Goal: Task Accomplishment & Management: Use online tool/utility

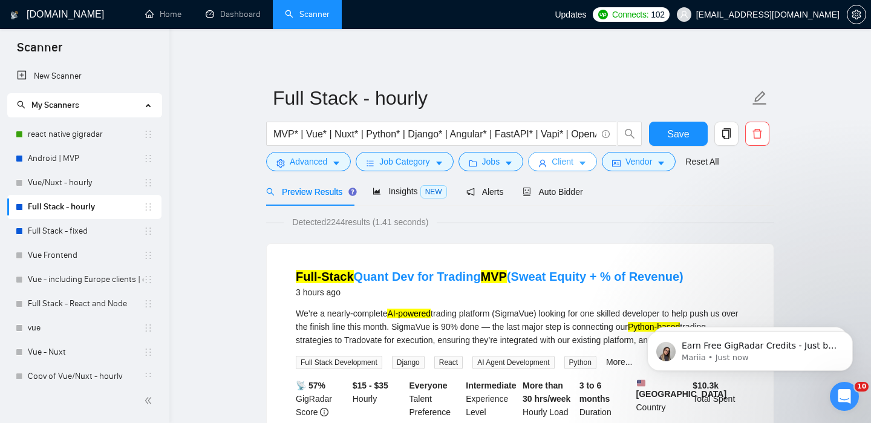
click at [569, 157] on span "Client" at bounding box center [563, 161] width 22 height 13
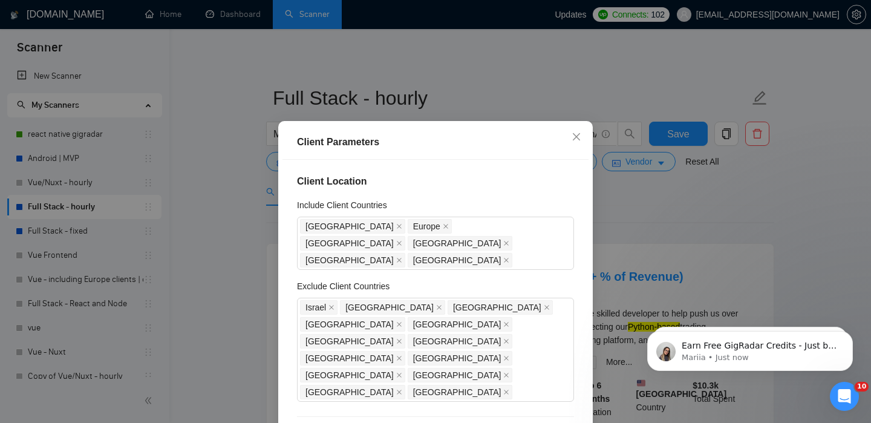
click at [621, 259] on div "Client Parameters Client Location Include Client Countries [GEOGRAPHIC_DATA] [G…" at bounding box center [435, 211] width 871 height 423
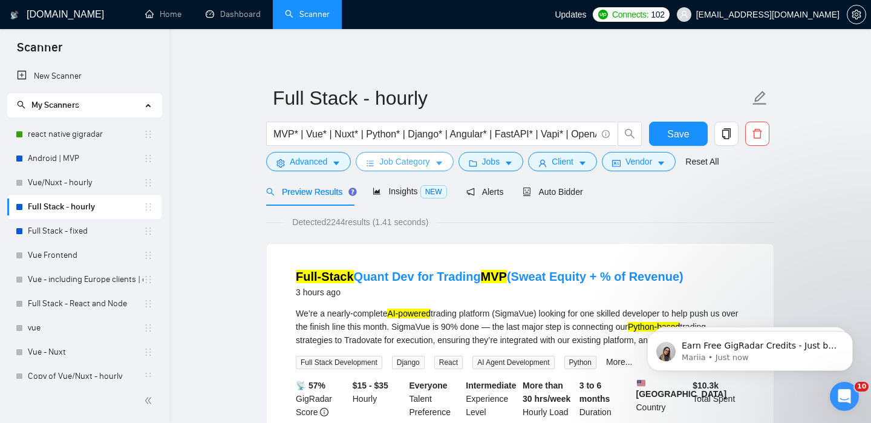
click at [438, 158] on span "caret-down" at bounding box center [439, 162] width 8 height 9
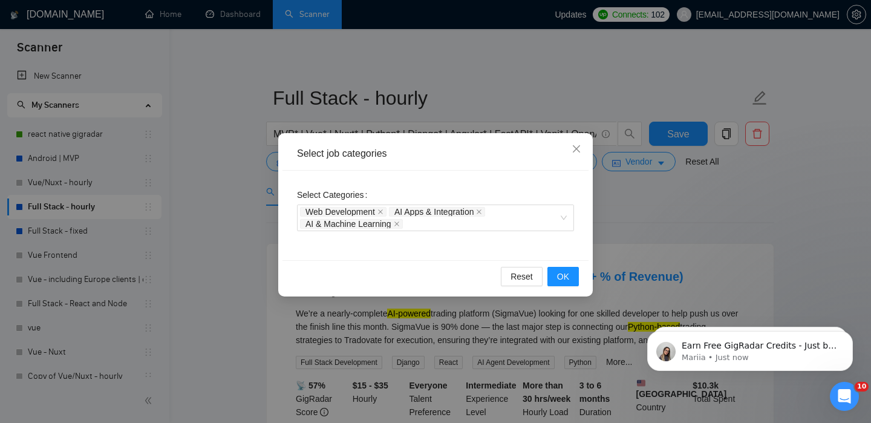
click at [642, 273] on div "Select job categories Select Categories Web Development AI Apps & Integration A…" at bounding box center [435, 211] width 871 height 423
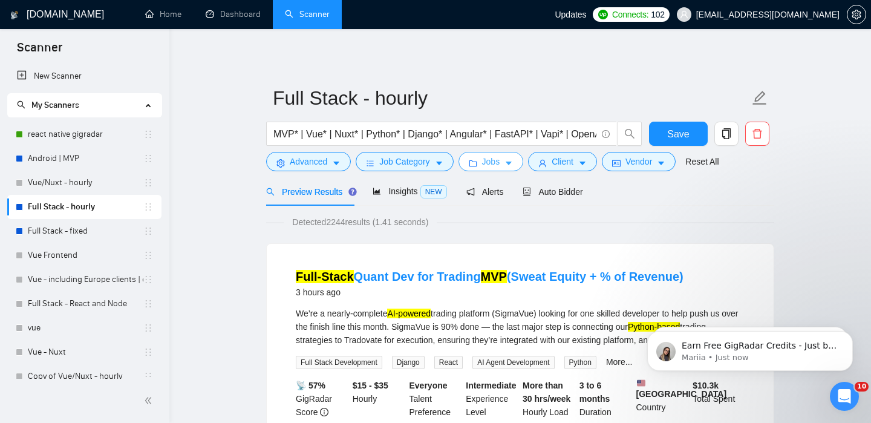
click at [499, 169] on button "Jobs" at bounding box center [490, 161] width 65 height 19
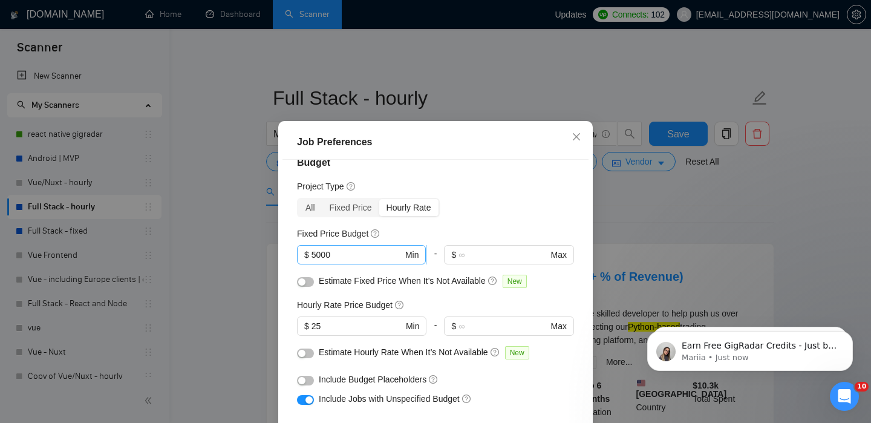
scroll to position [27, 0]
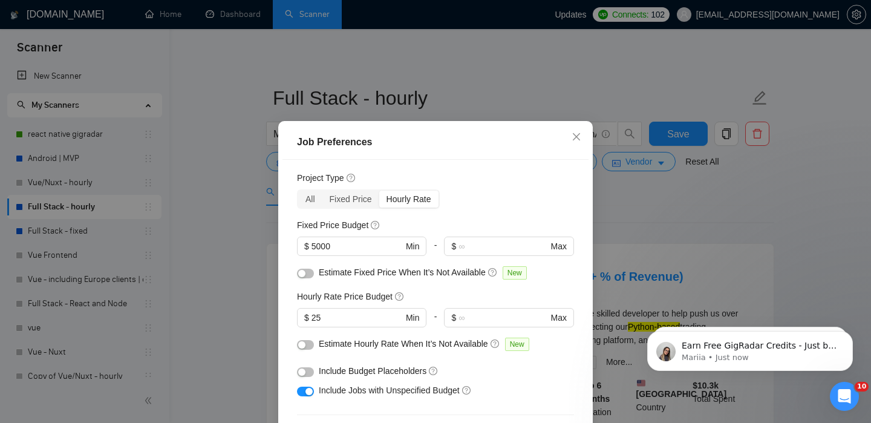
click at [667, 269] on div "Job Preferences Budget Project Type All Fixed Price Hourly Rate Fixed Price Bud…" at bounding box center [435, 211] width 871 height 423
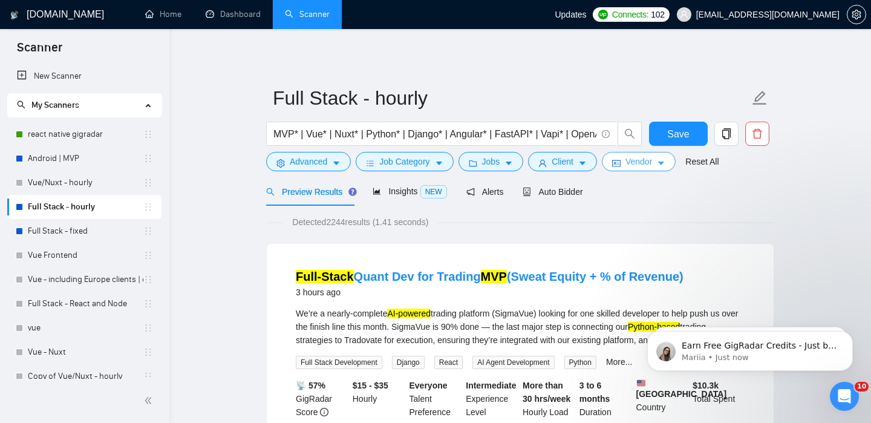
click at [652, 166] on span "Vendor" at bounding box center [638, 161] width 27 height 13
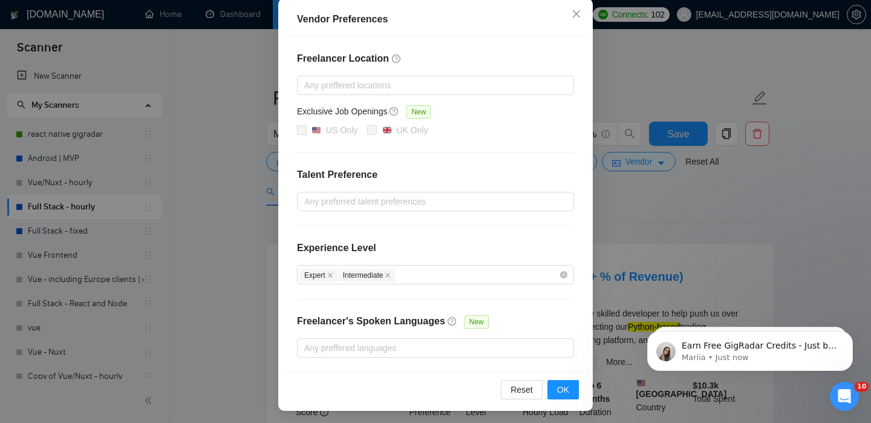
click at [143, 266] on div "Vendor Preferences Freelancer Location Any preffered locations Exclusive Job Op…" at bounding box center [435, 211] width 871 height 423
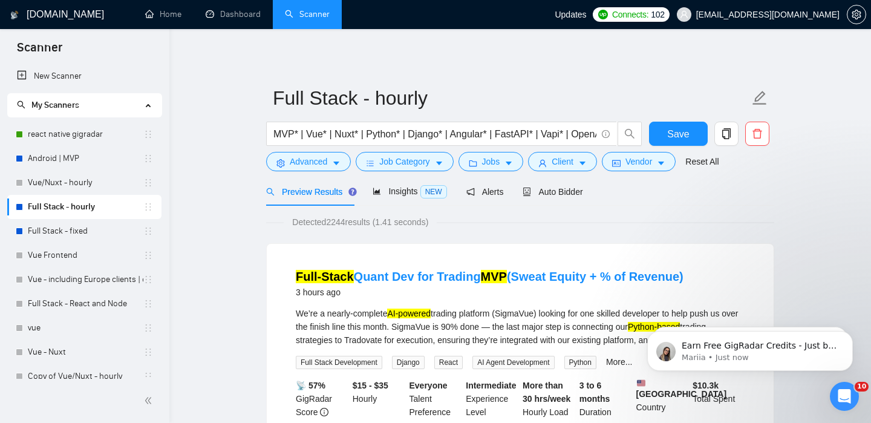
scroll to position [76, 0]
click at [322, 169] on button "Advanced" at bounding box center [308, 161] width 85 height 19
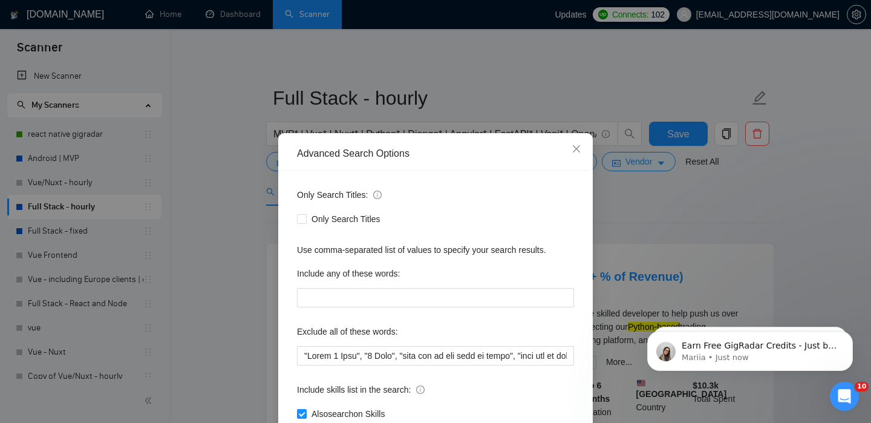
click at [198, 270] on div "Advanced Search Options Only Search Titles: Only Search Titles Use comma-separa…" at bounding box center [435, 211] width 871 height 423
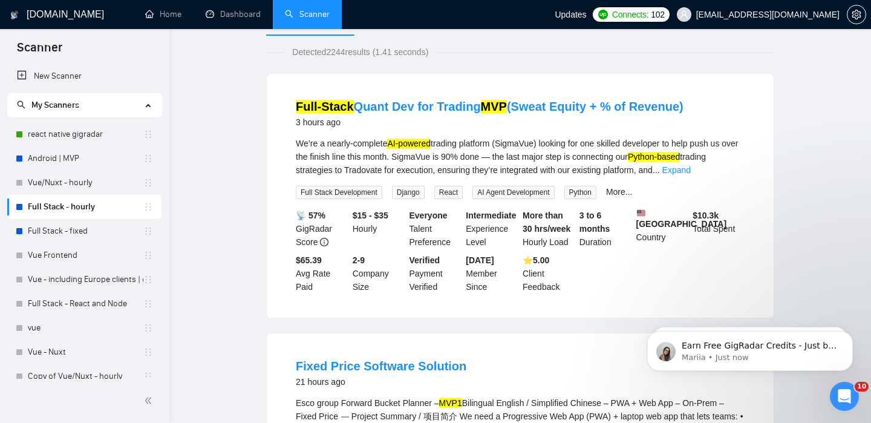
scroll to position [0, 0]
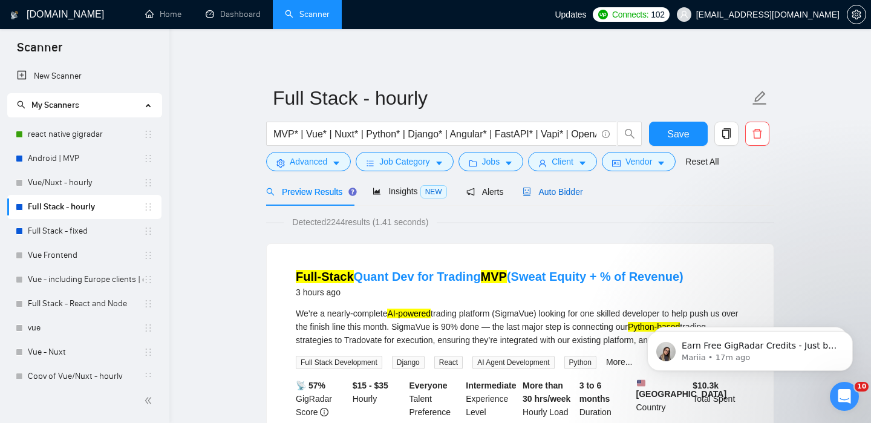
click at [558, 187] on span "Auto Bidder" at bounding box center [553, 192] width 60 height 10
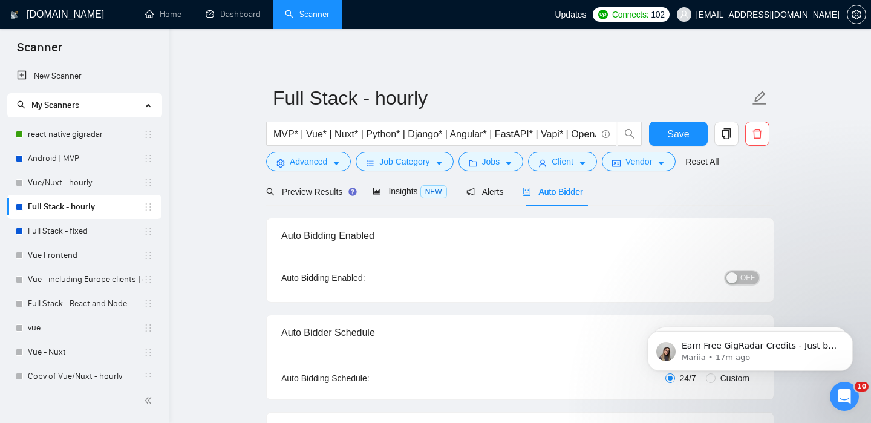
click at [737, 279] on div "button" at bounding box center [731, 277] width 11 height 11
checkbox input "true"
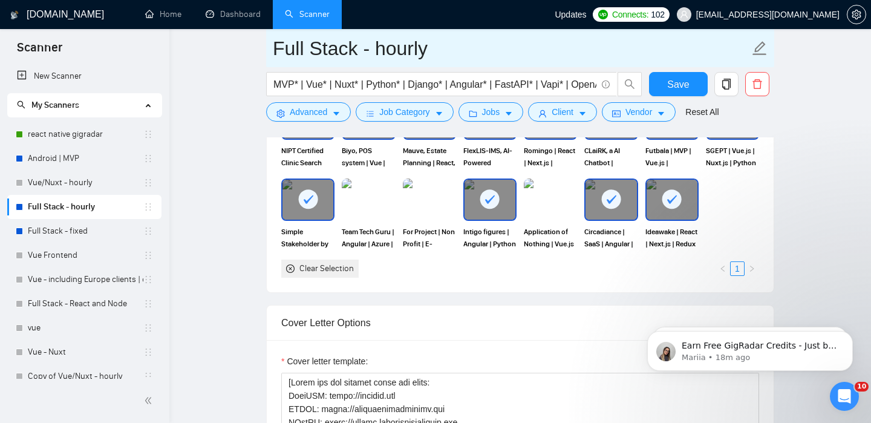
scroll to position [1187, 0]
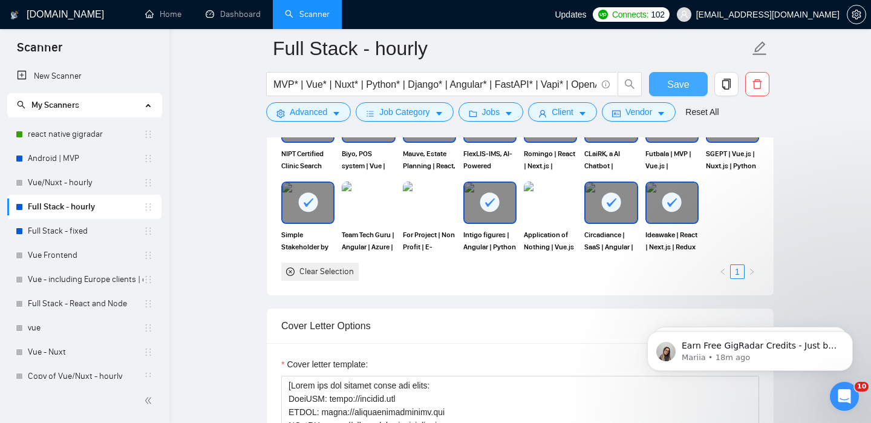
click at [676, 77] on span "Save" at bounding box center [678, 84] width 22 height 15
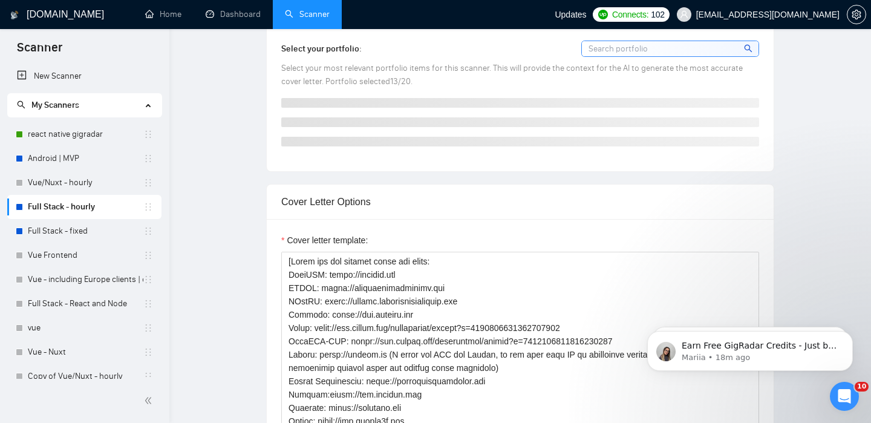
scroll to position [0, 0]
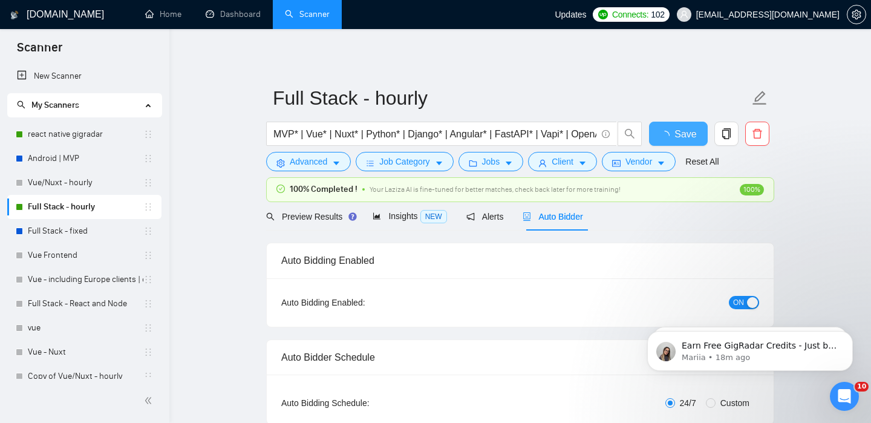
checkbox input "true"
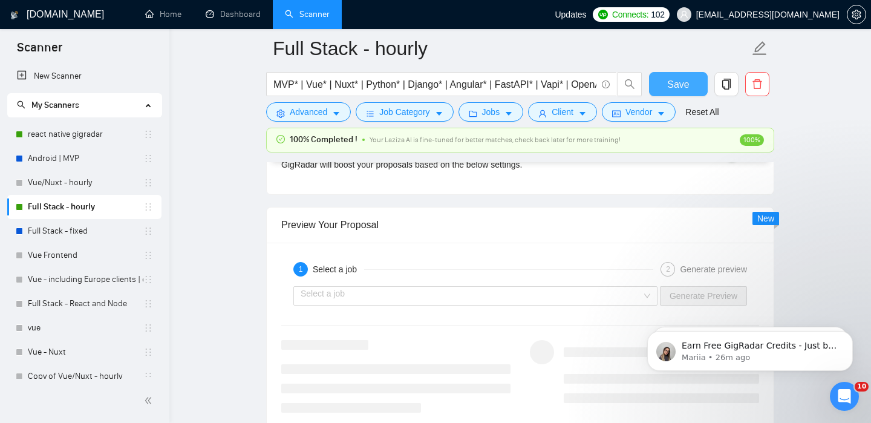
scroll to position [2356, 0]
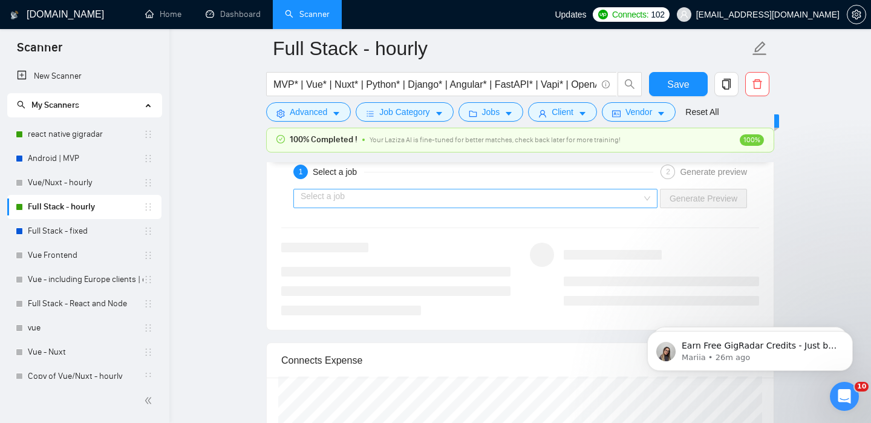
click at [491, 198] on input "search" at bounding box center [471, 198] width 341 height 18
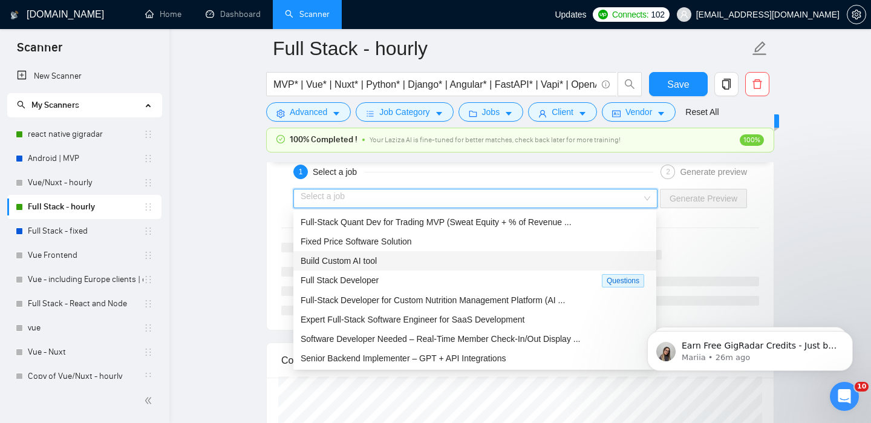
click at [411, 254] on div "Build Custom AI tool" at bounding box center [475, 260] width 348 height 13
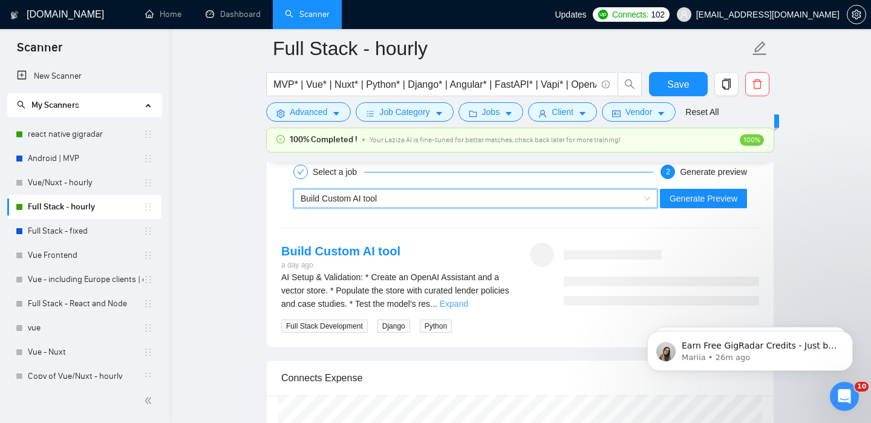
click at [468, 304] on link "Expand" at bounding box center [454, 304] width 28 height 10
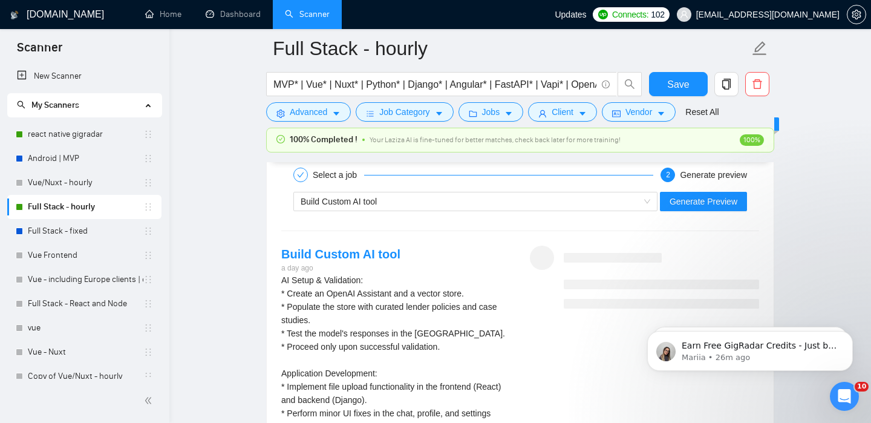
scroll to position [2328, 0]
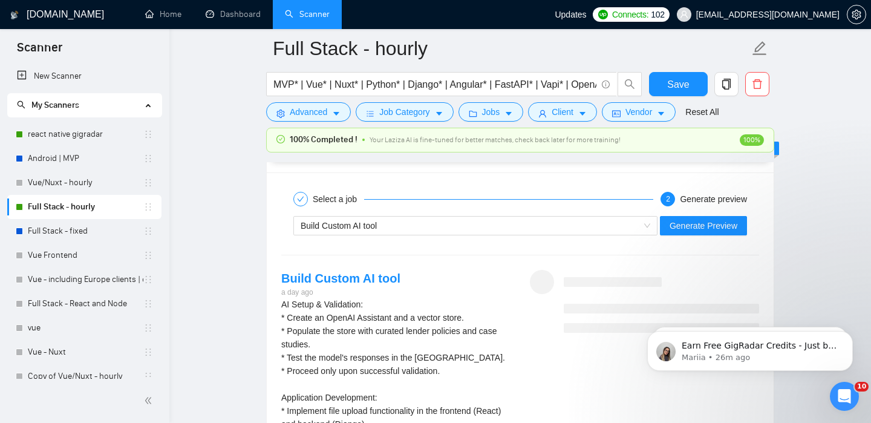
click at [672, 235] on div "Build Custom AI tool Generate Preview" at bounding box center [520, 225] width 480 height 29
click at [694, 222] on span "Generate Preview" at bounding box center [704, 225] width 68 height 13
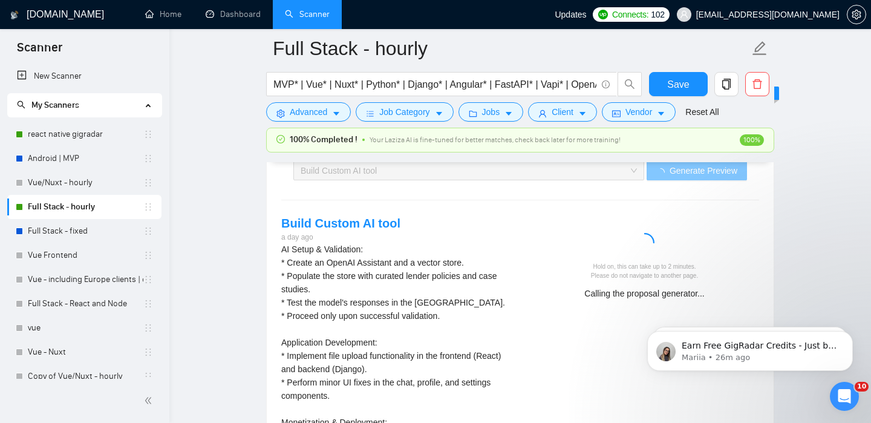
scroll to position [2387, 0]
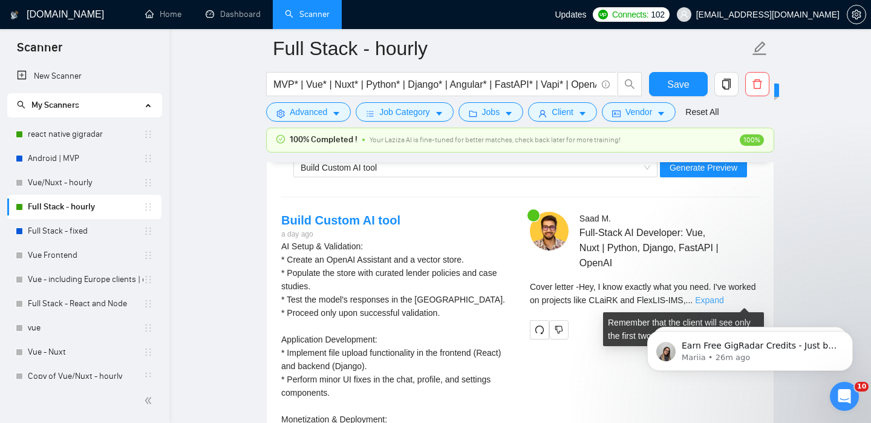
click at [723, 302] on link "Expand" at bounding box center [709, 300] width 28 height 10
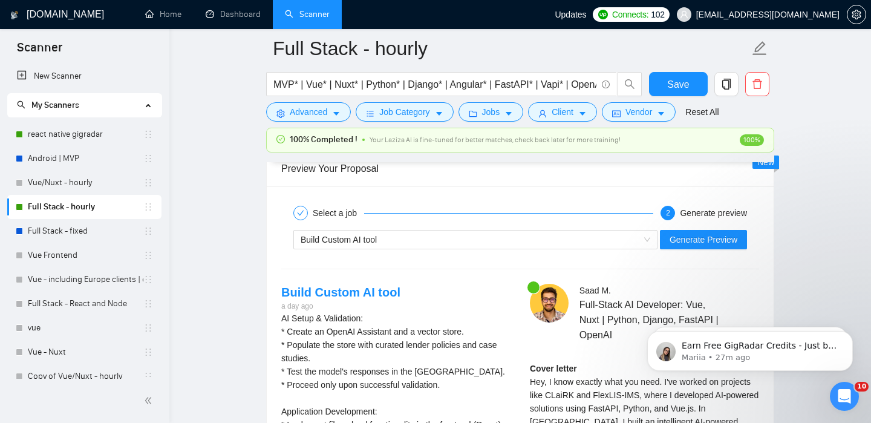
scroll to position [2251, 0]
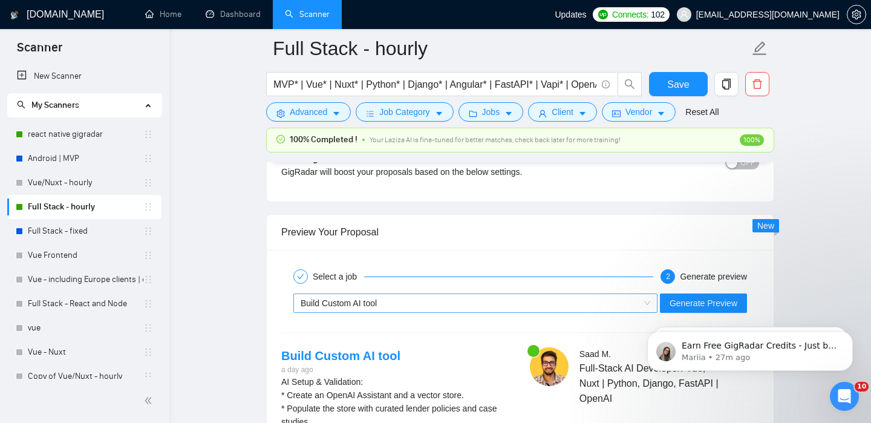
click at [426, 299] on div "Build Custom AI tool" at bounding box center [470, 303] width 339 height 18
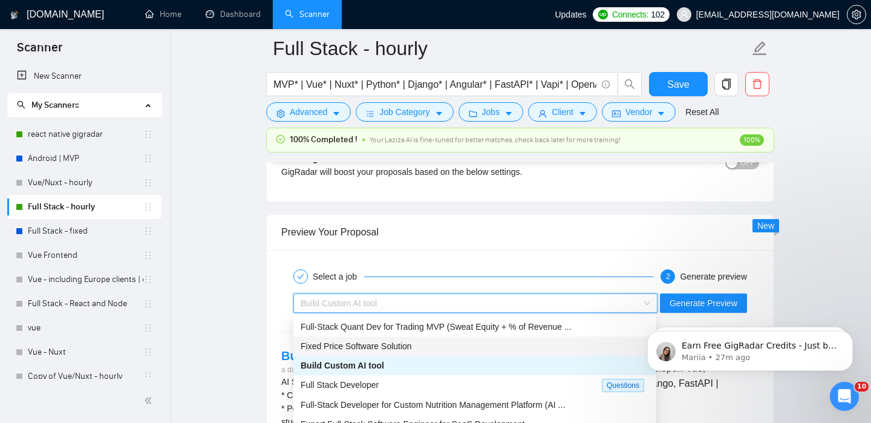
scroll to position [39, 0]
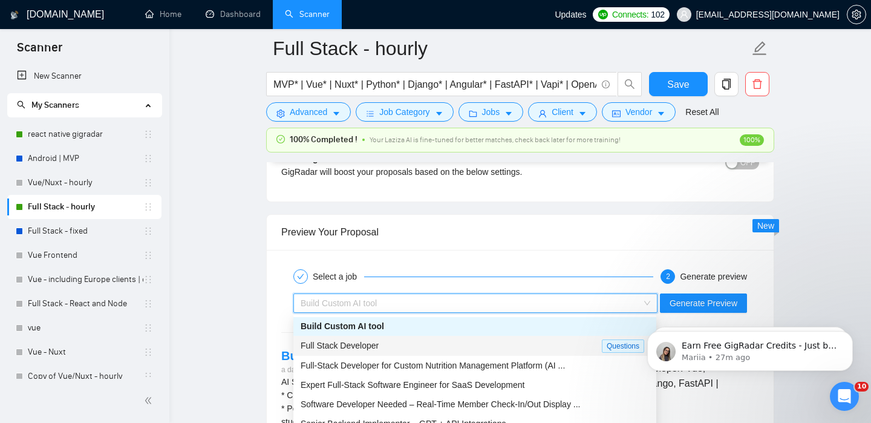
click at [395, 339] on div "Full Stack Developer" at bounding box center [451, 346] width 301 height 14
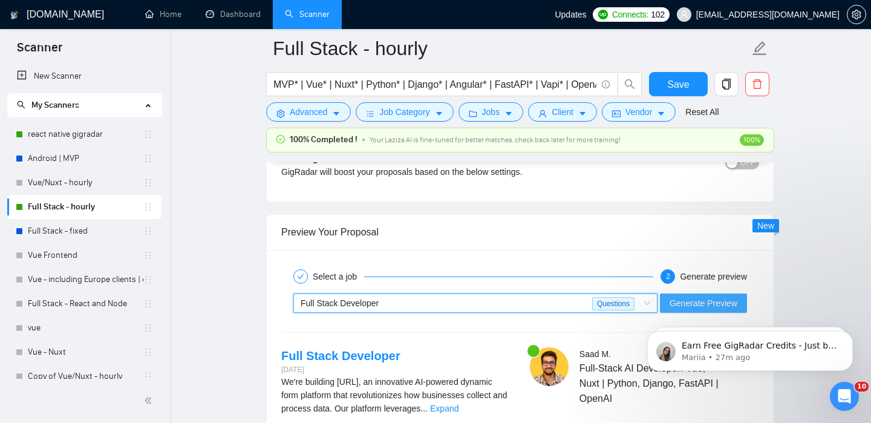
click at [695, 304] on span "Generate Preview" at bounding box center [704, 302] width 68 height 13
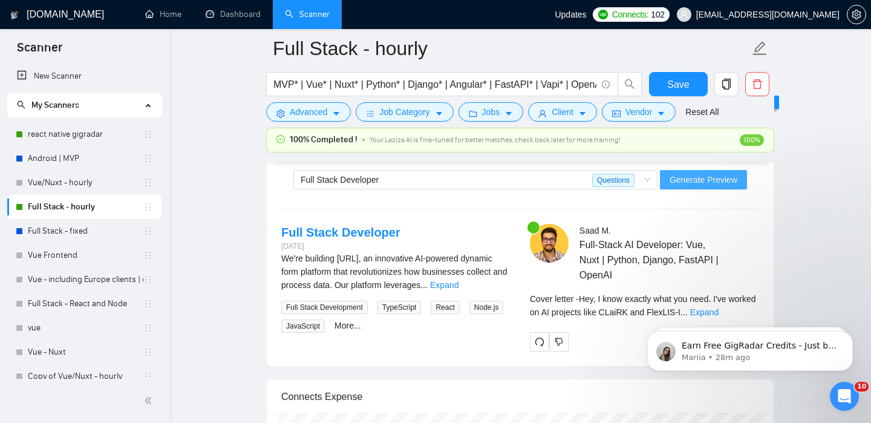
scroll to position [2383, 0]
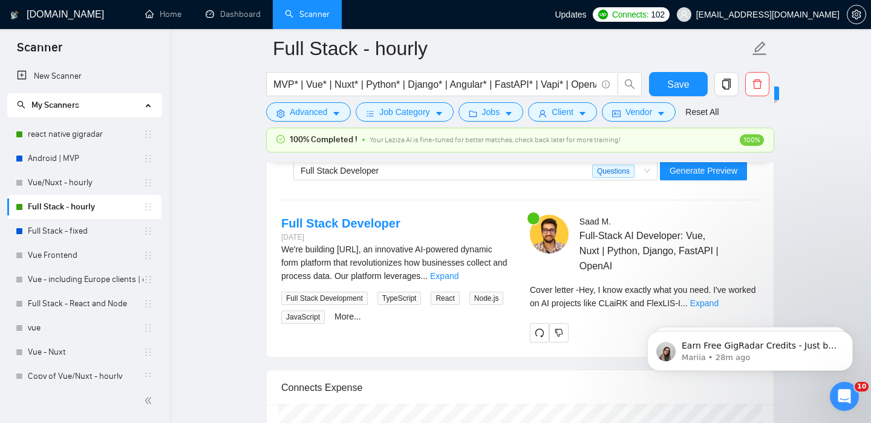
click at [389, 226] on link "Full Stack Developer" at bounding box center [340, 223] width 119 height 13
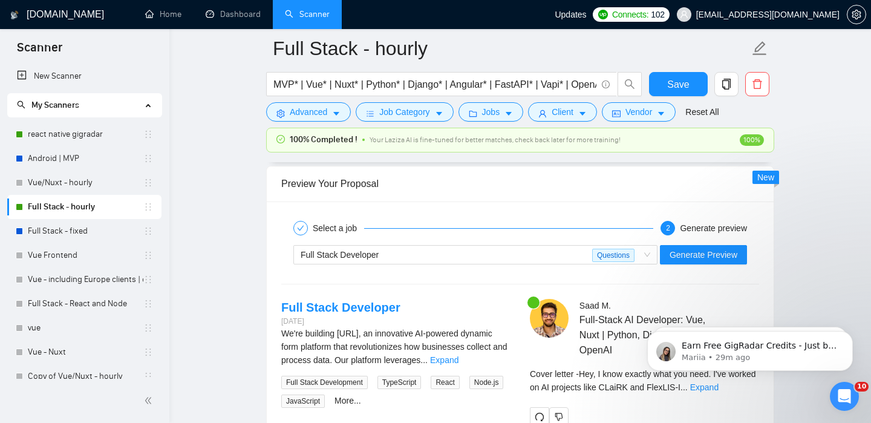
scroll to position [2212, 0]
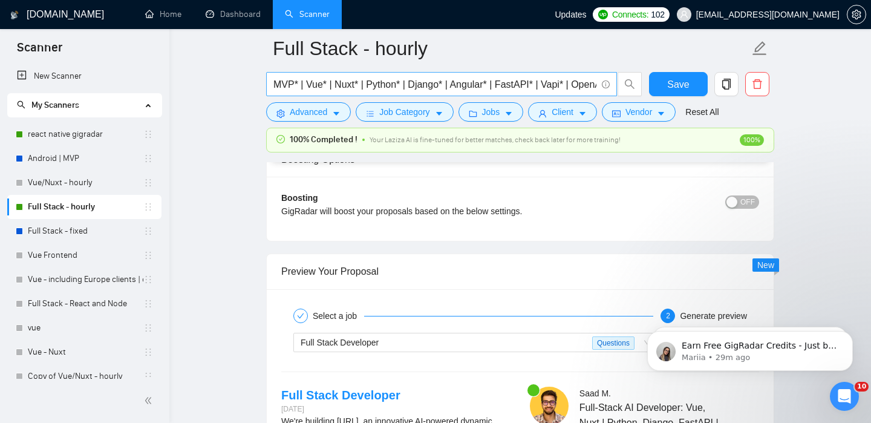
click at [377, 83] on input "MVP* | Vue* | Nuxt* | Python* | Django* | Angular* | FastAPI* | Vapi* | OpenAI*…" at bounding box center [434, 84] width 323 height 15
paste input "Senior Developer Needed for High-Performance Travel Website & Booking Engine"
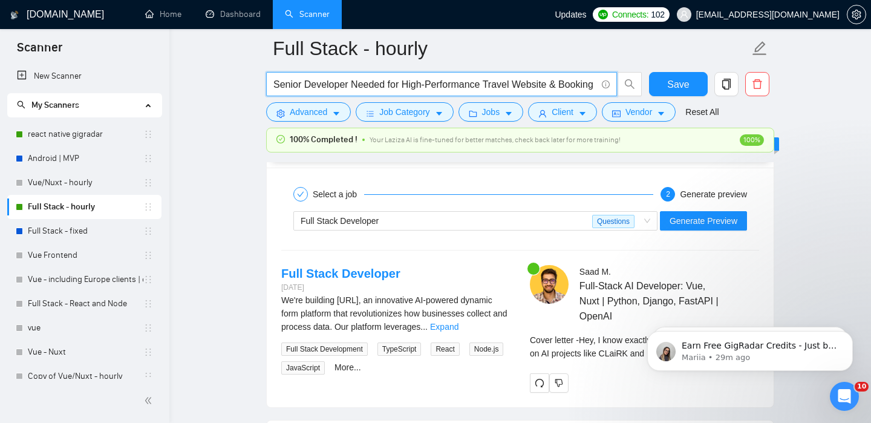
scroll to position [0, 36]
type input "Senior Developer Needed for High-Performance Travel Website & Booking Engine"
click at [333, 109] on icon "caret-down" at bounding box center [336, 113] width 8 height 8
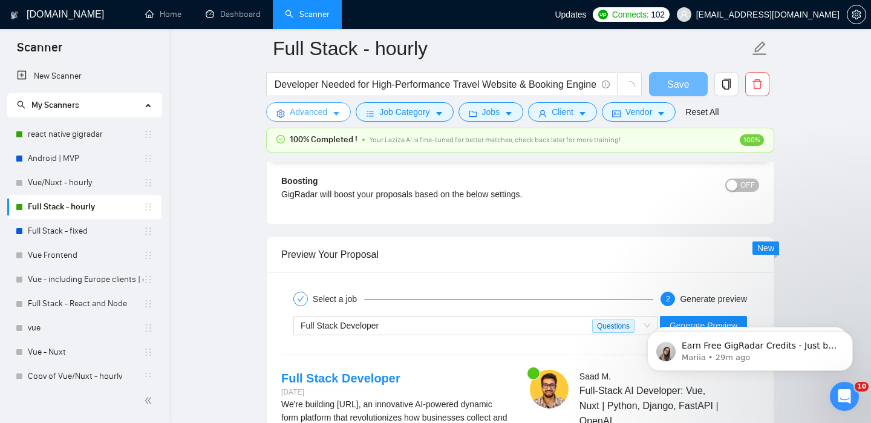
scroll to position [0, 0]
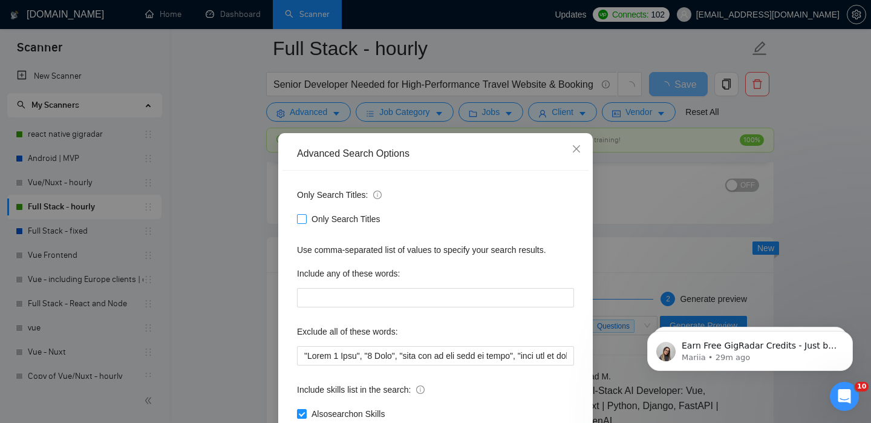
click at [301, 222] on input "Only Search Titles" at bounding box center [301, 218] width 8 height 8
checkbox input "true"
click at [260, 235] on div "Advanced Search Options Only Search Titles: Only Search Titles Use comma-separa…" at bounding box center [435, 211] width 871 height 423
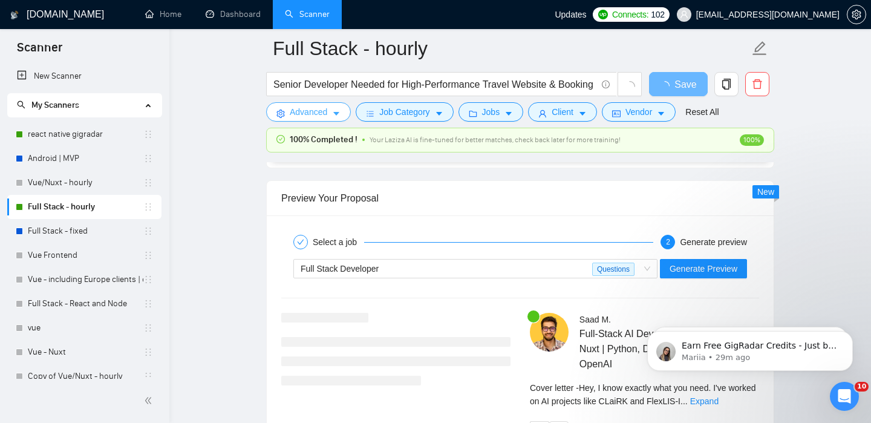
scroll to position [2161, 0]
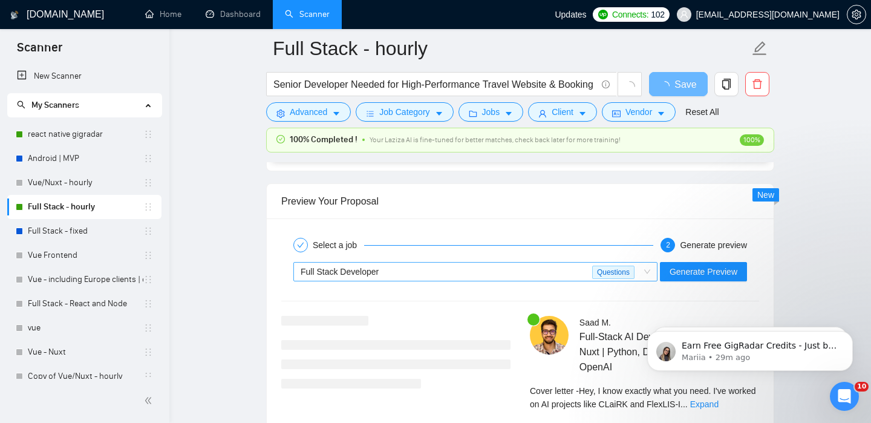
click at [443, 171] on div "Boosting GigRadar will boost your proposals based on the below settings. OFF Bo…" at bounding box center [520, 138] width 507 height 64
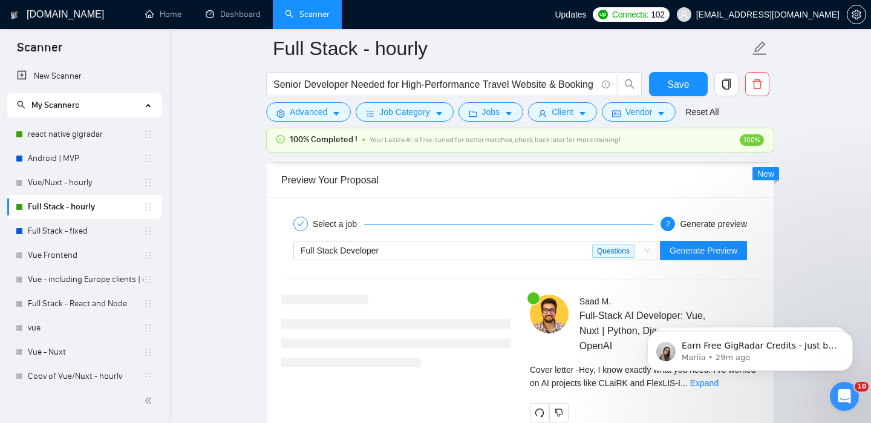
scroll to position [2291, 0]
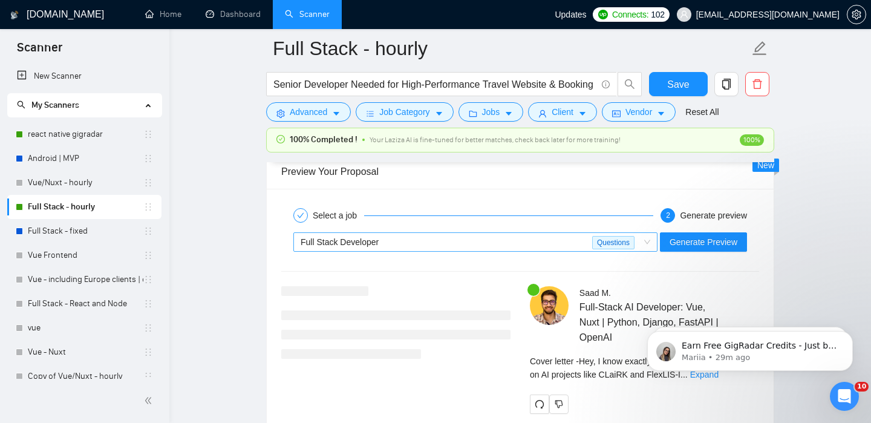
click at [419, 239] on div "Full Stack Developer" at bounding box center [447, 242] width 292 height 18
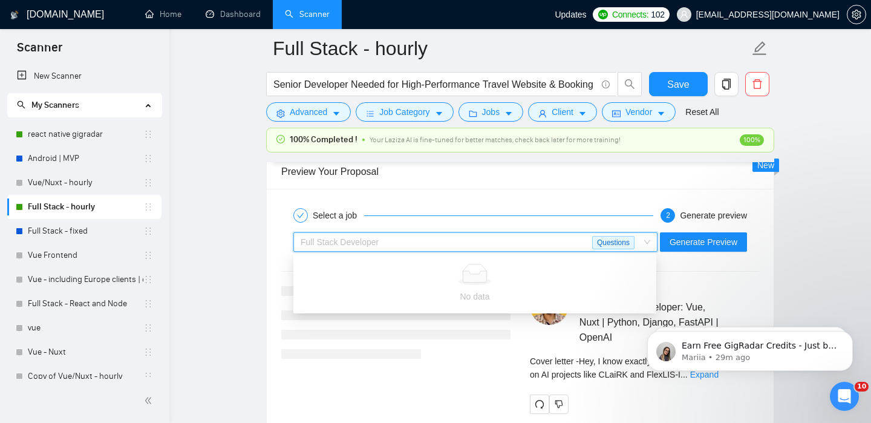
click at [420, 250] on div "Full Stack Developer" at bounding box center [447, 242] width 292 height 18
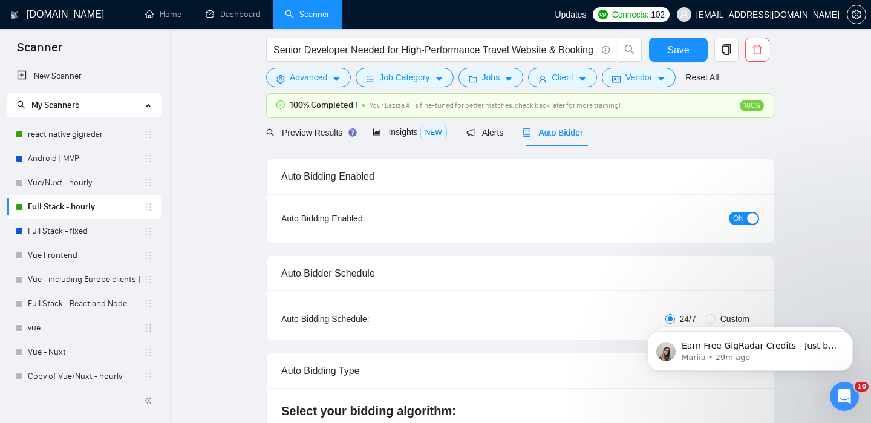
scroll to position [0, 0]
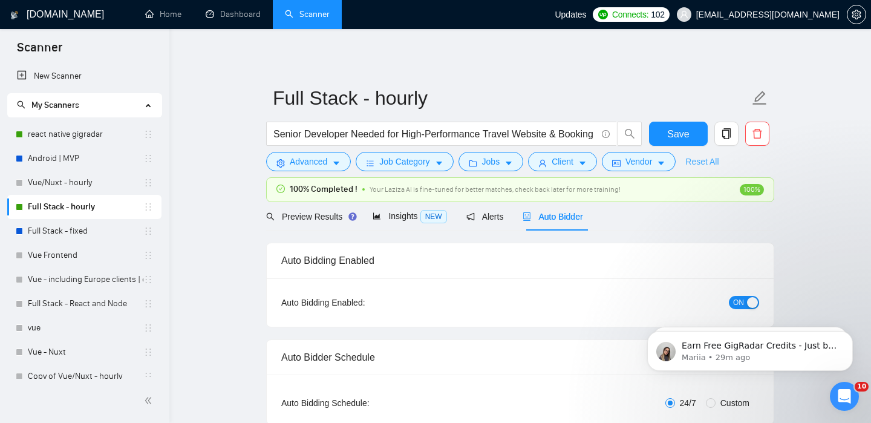
click at [710, 161] on link "Reset All" at bounding box center [701, 161] width 33 height 13
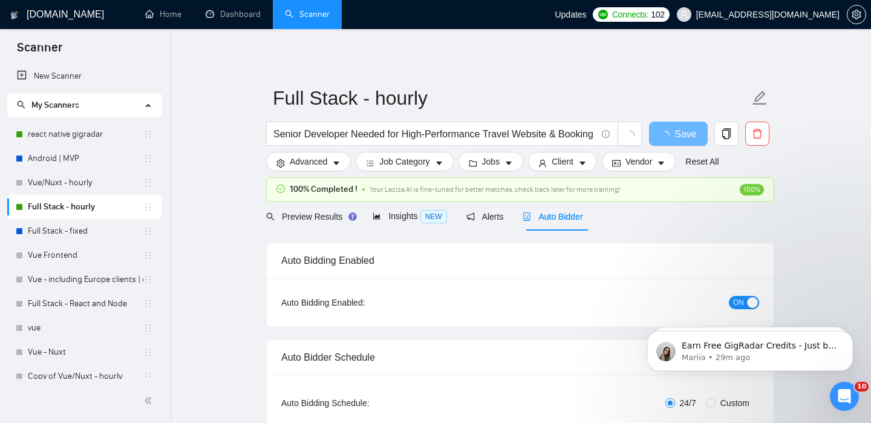
click at [330, 201] on div "100% Completed ! Your Laziza AI is fine-tuned for better matches, check back la…" at bounding box center [520, 190] width 507 height 24
click at [330, 217] on span "Preview Results" at bounding box center [309, 217] width 87 height 10
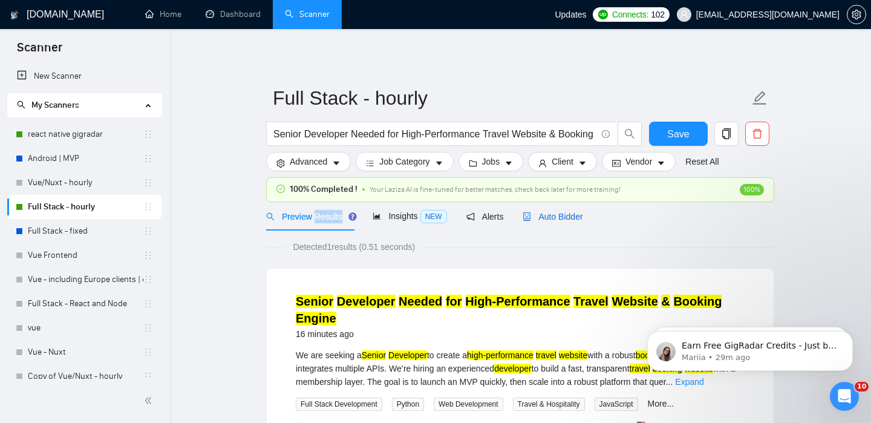
click at [564, 212] on span "Auto Bidder" at bounding box center [553, 217] width 60 height 10
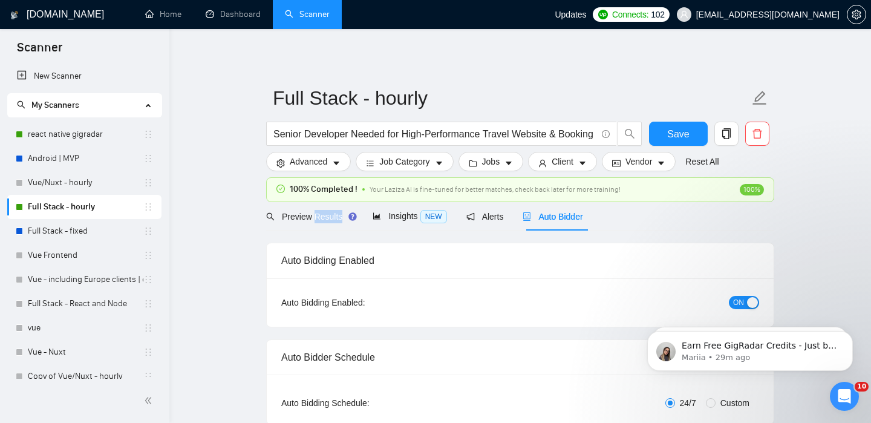
scroll to position [662, 0]
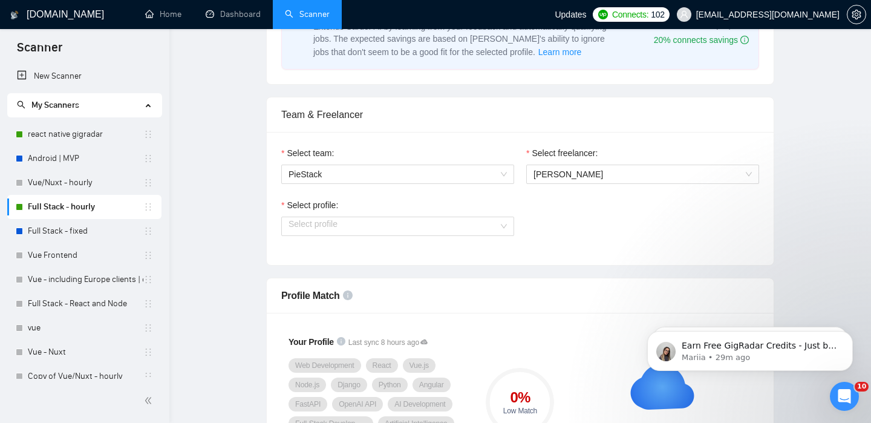
checkbox input "true"
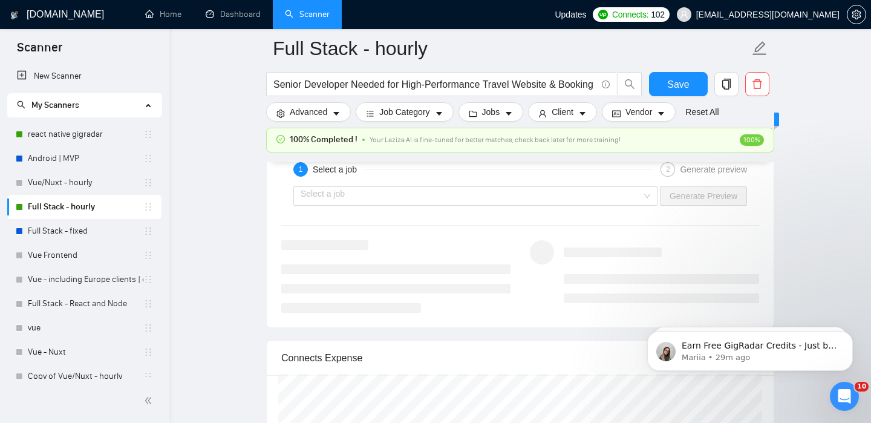
scroll to position [2320, 0]
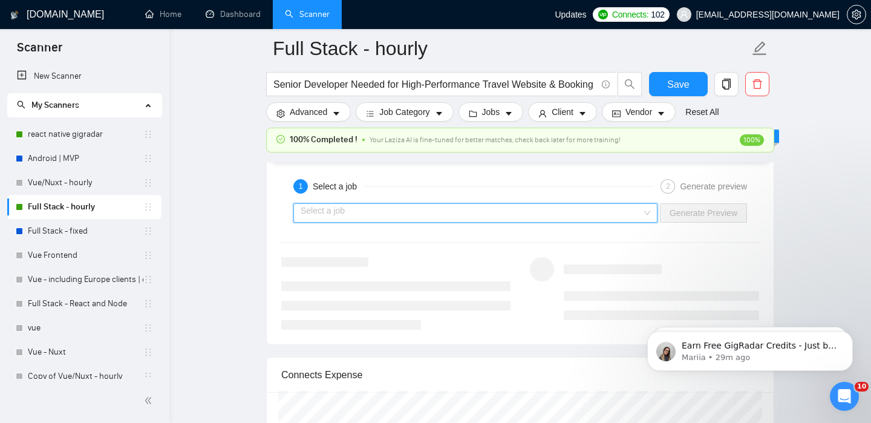
click at [377, 213] on input "search" at bounding box center [471, 213] width 341 height 18
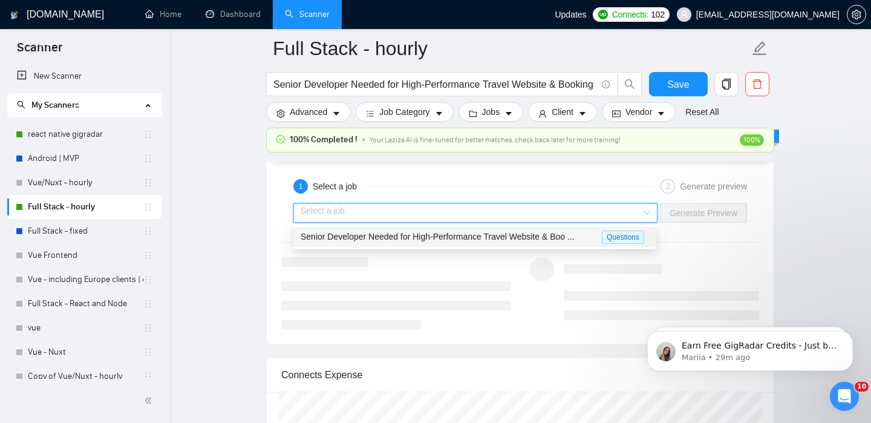
click at [394, 239] on span "Senior Developer Needed for High-Performance Travel Website & Boo ..." at bounding box center [438, 237] width 274 height 10
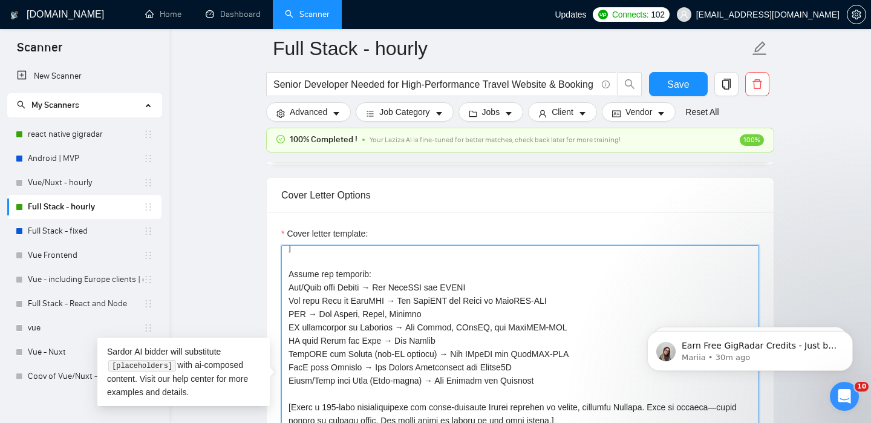
scroll to position [163, 0]
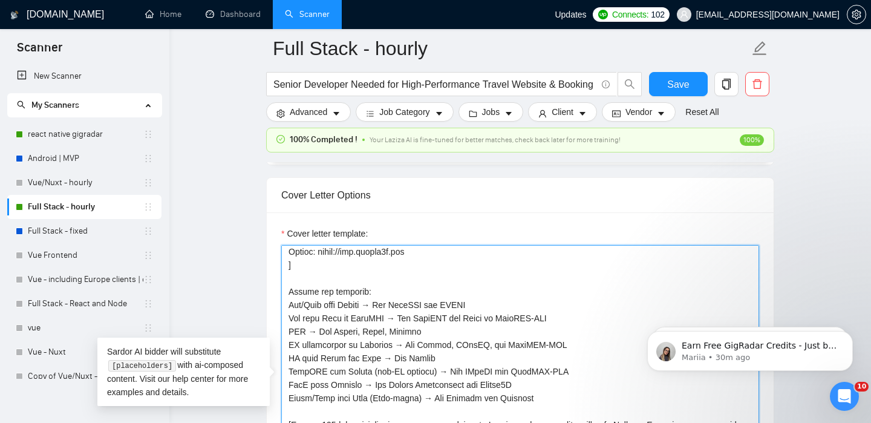
drag, startPoint x: 547, startPoint y: 340, endPoint x: 284, endPoint y: 256, distance: 276.2
click at [284, 256] on textarea "Cover letter template:" at bounding box center [520, 381] width 478 height 272
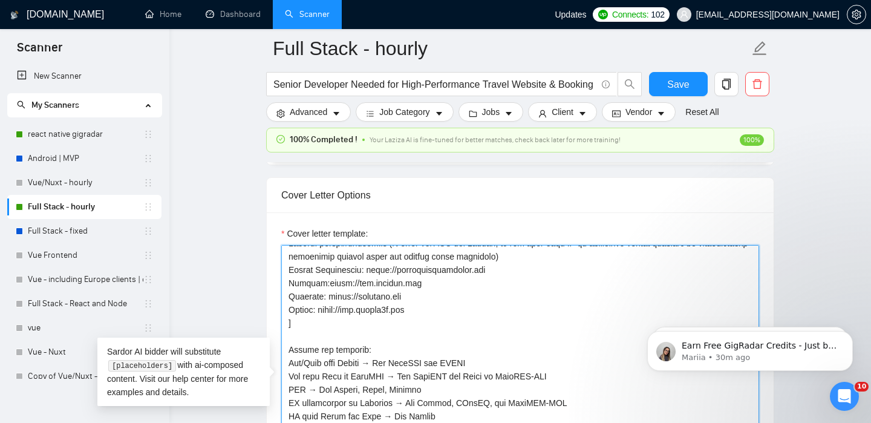
scroll to position [0, 0]
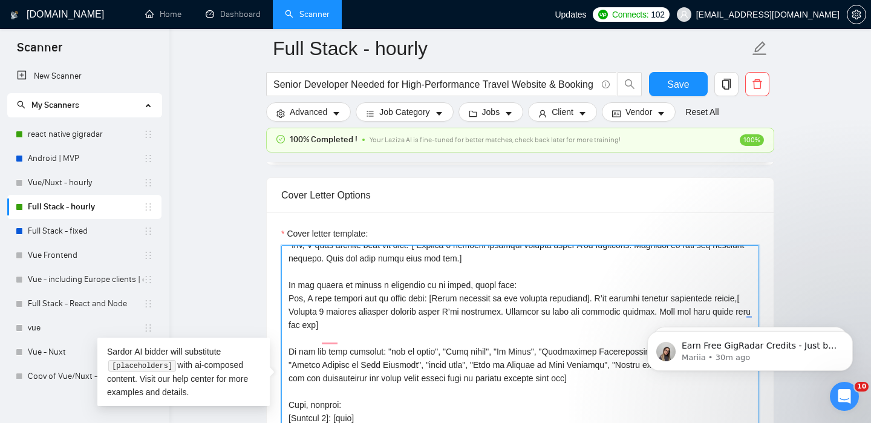
drag, startPoint x: 287, startPoint y: 293, endPoint x: 599, endPoint y: 402, distance: 330.5
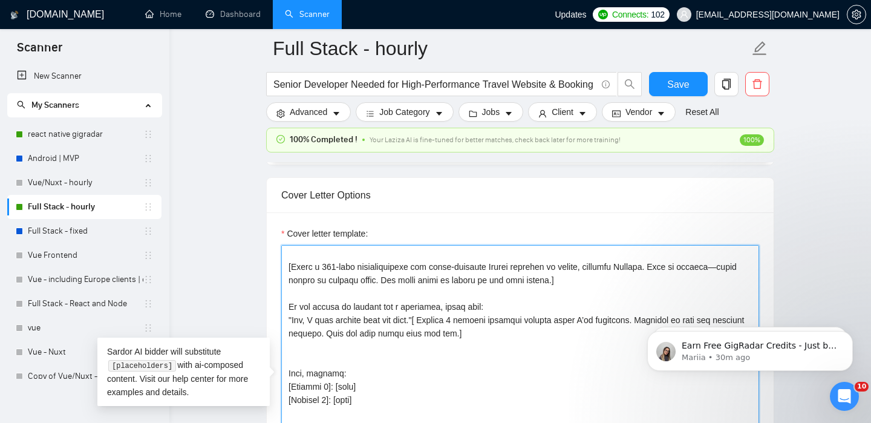
click at [492, 365] on textarea "Cover letter template:" at bounding box center [520, 381] width 478 height 272
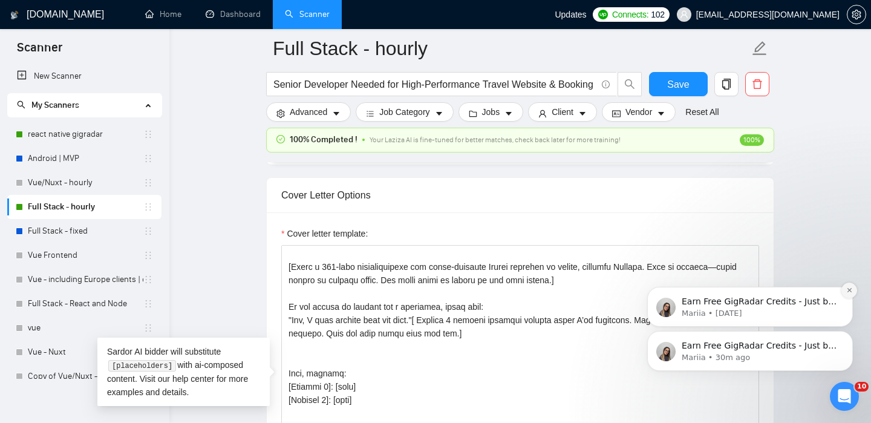
click at [853, 289] on button "Dismiss notification" at bounding box center [849, 290] width 16 height 16
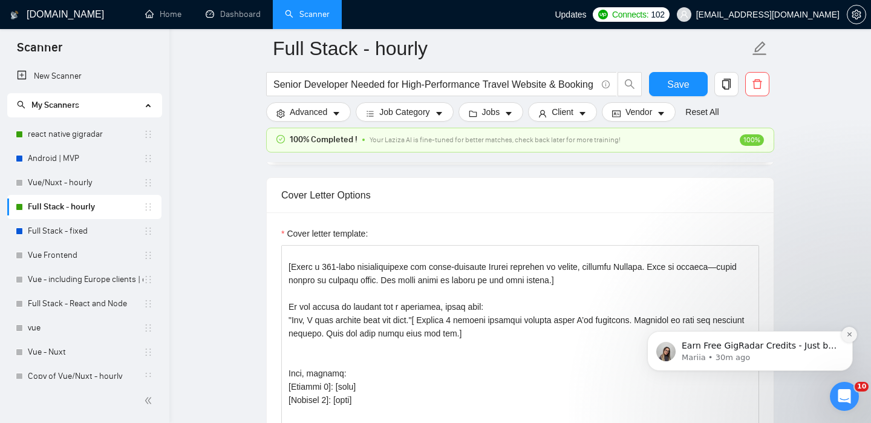
click at [848, 331] on icon "Dismiss notification" at bounding box center [849, 334] width 7 height 7
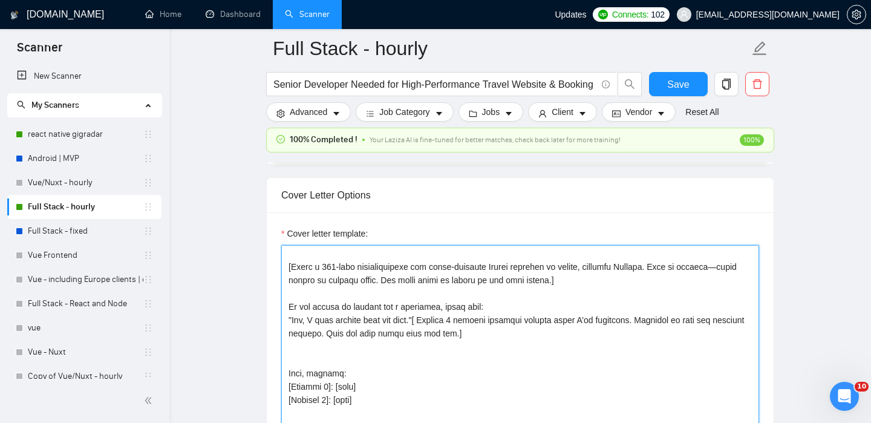
click at [476, 334] on textarea "Cover letter template:" at bounding box center [520, 381] width 478 height 272
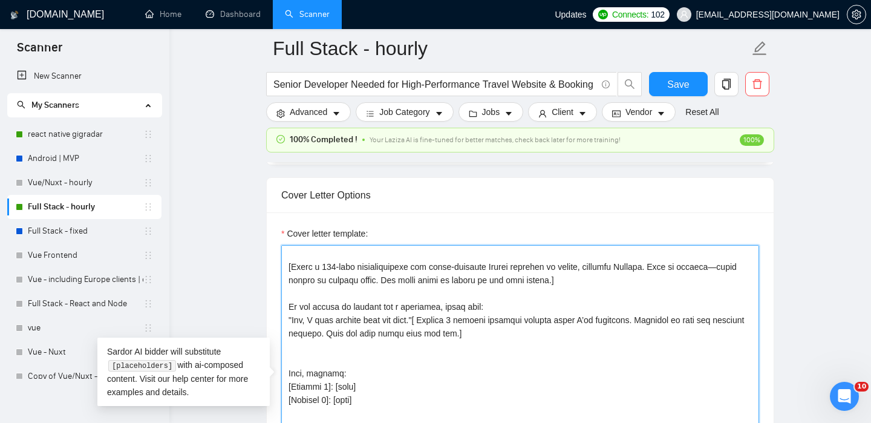
click at [538, 334] on textarea "Cover letter template:" at bounding box center [520, 381] width 478 height 272
drag, startPoint x: 744, startPoint y: 335, endPoint x: 689, endPoint y: 332, distance: 55.7
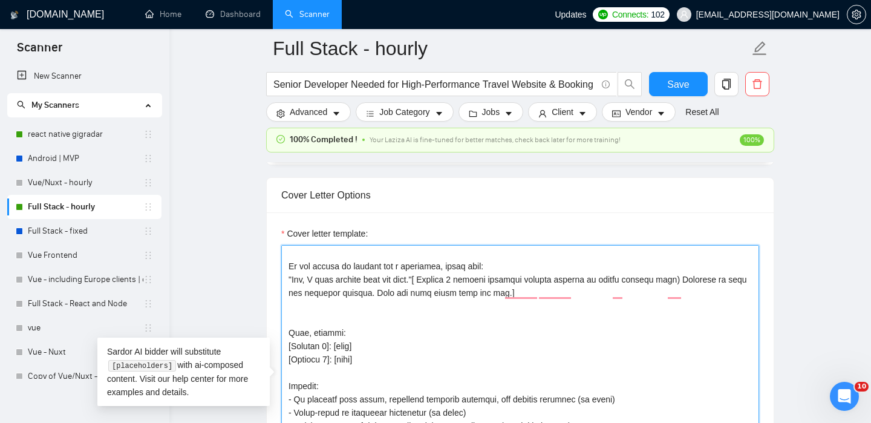
drag, startPoint x: 665, startPoint y: 294, endPoint x: 637, endPoint y: 294, distance: 28.4
click at [637, 294] on textarea "Cover letter template:" at bounding box center [520, 381] width 478 height 272
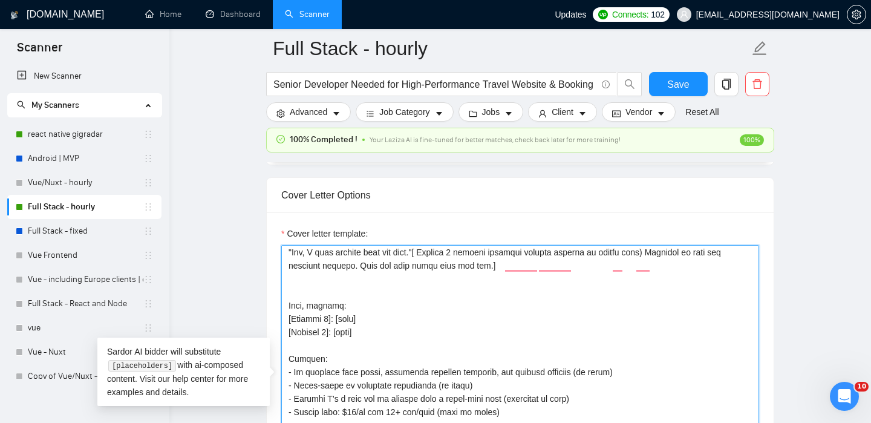
drag, startPoint x: 320, startPoint y: 333, endPoint x: 292, endPoint y: 334, distance: 27.8
click at [292, 334] on textarea "Cover letter template:" at bounding box center [520, 381] width 478 height 272
drag, startPoint x: 319, startPoint y: 344, endPoint x: 293, endPoint y: 345, distance: 26.0
click at [293, 345] on textarea "Cover letter template:" at bounding box center [520, 381] width 478 height 272
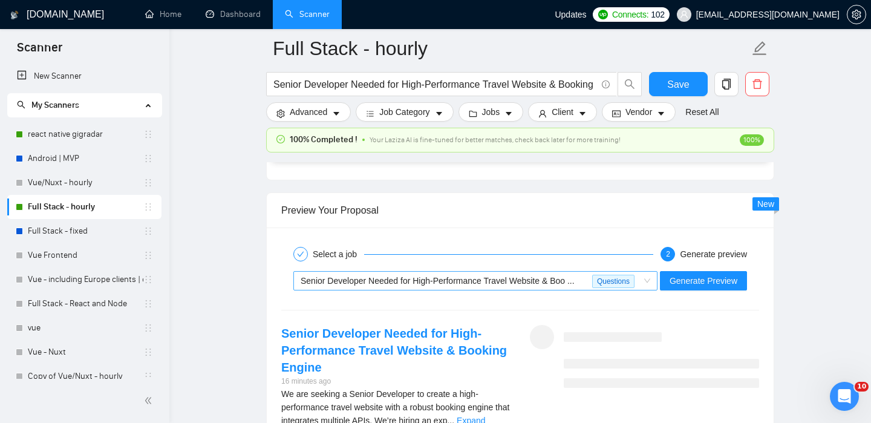
click at [510, 277] on span "Senior Developer Needed for High-Performance Travel Website & Boo ..." at bounding box center [438, 281] width 274 height 10
type textarea "[Lorem ips dol sitamet conse adi elits: DoeiUSM: tempo://incidid.utl ETDOL: mag…"
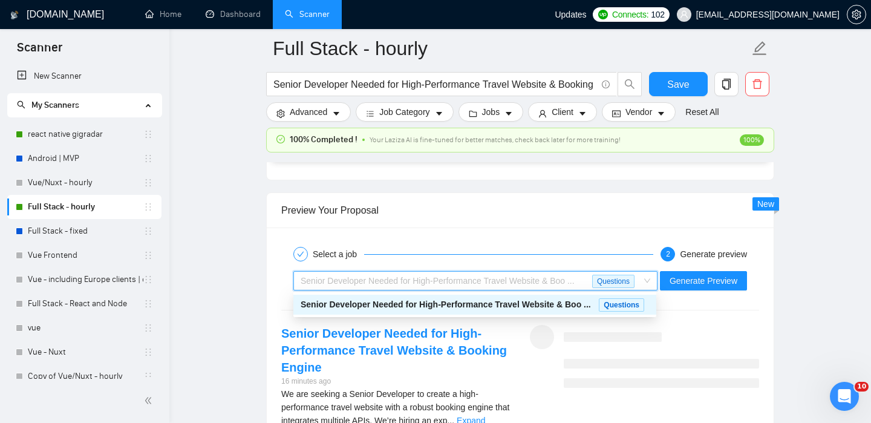
click at [414, 309] on div "Senior Developer Needed for High-Performance Travel Website & Boo ..." at bounding box center [450, 305] width 298 height 14
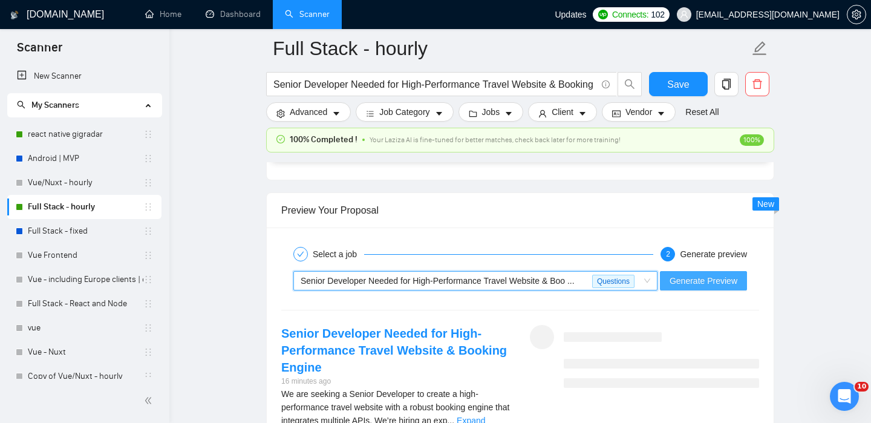
click at [671, 272] on button "Generate Preview" at bounding box center [703, 280] width 87 height 19
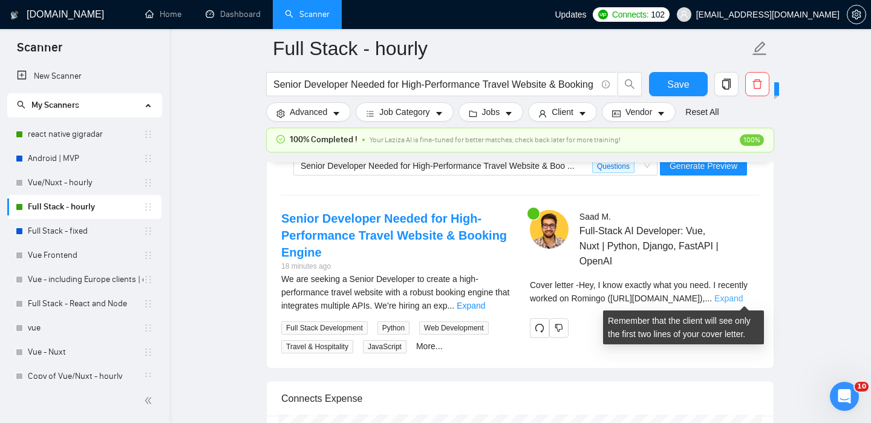
click at [743, 295] on link "Expand" at bounding box center [728, 298] width 28 height 10
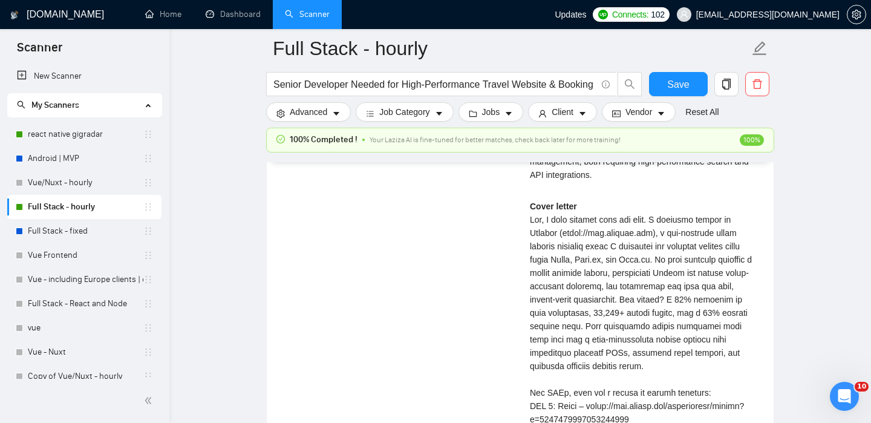
scroll to position [2899, 0]
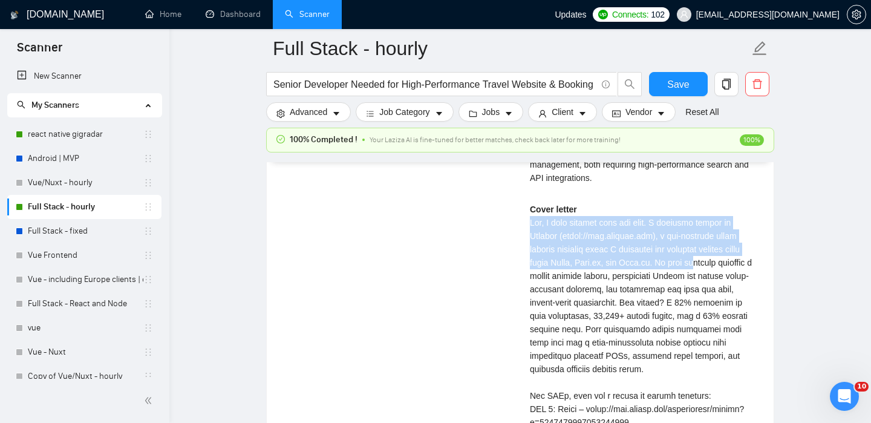
drag, startPoint x: 532, startPoint y: 236, endPoint x: 538, endPoint y: 283, distance: 47.6
click at [538, 283] on div "Cover letter" at bounding box center [644, 429] width 229 height 452
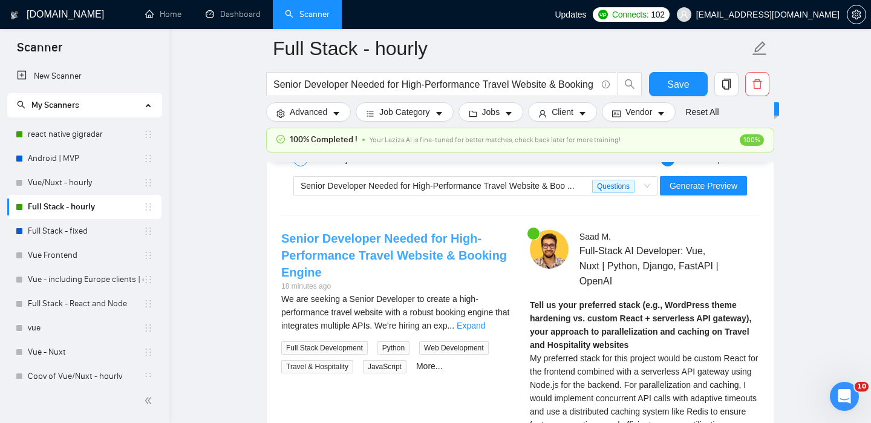
scroll to position [2345, 0]
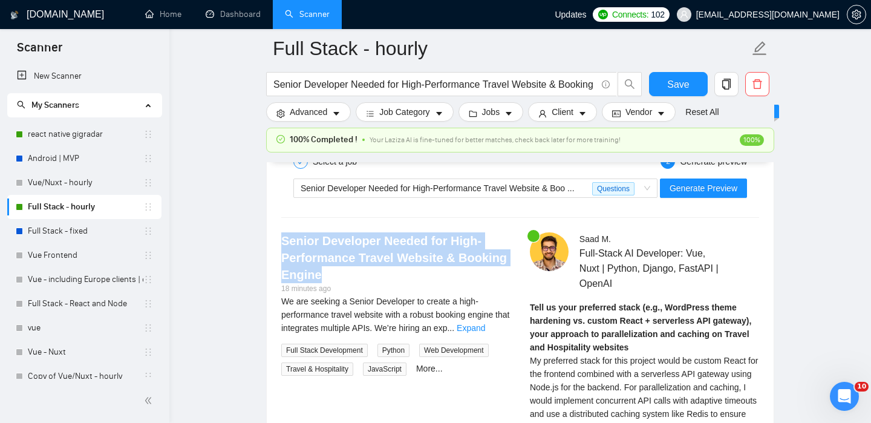
click at [424, 245] on link "Senior Developer Needed for High-Performance Travel Website & Booking Engine" at bounding box center [394, 257] width 226 height 47
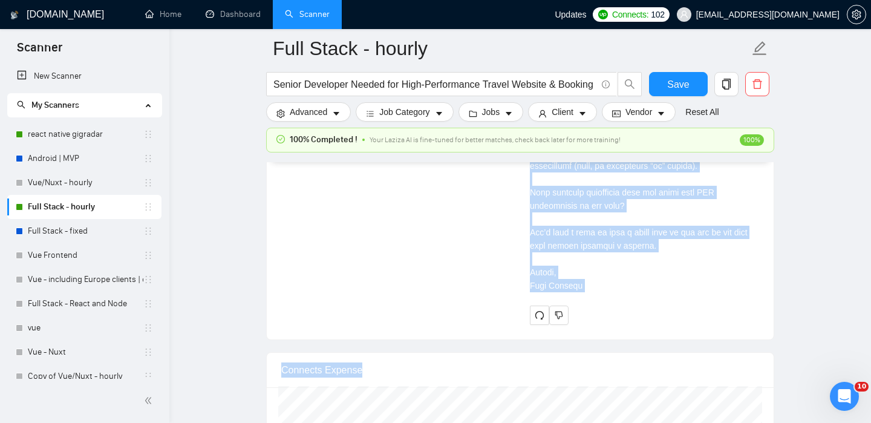
scroll to position [3290, 0]
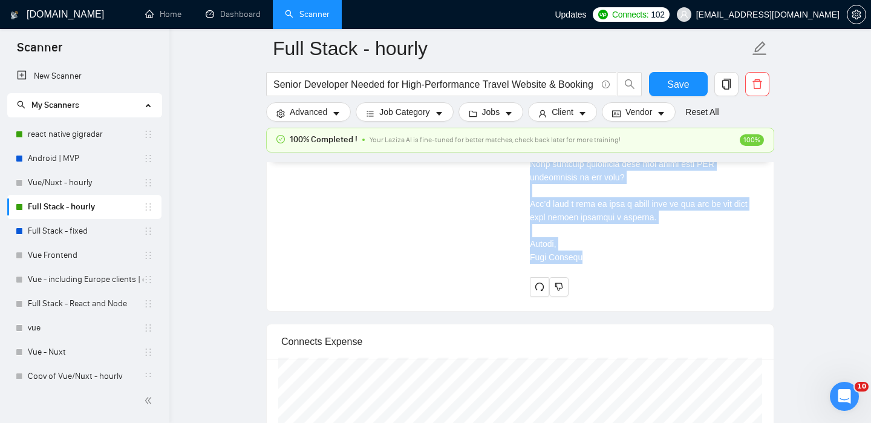
copy div "Lor, I dolo sitamet cons adi elit. S doeiusmo tempor in Utlabor (etdol://mag.al…"
drag, startPoint x: 531, startPoint y: 229, endPoint x: 592, endPoint y: 310, distance: 101.0
click at [592, 272] on div "Cover letter" at bounding box center [644, 41] width 229 height 461
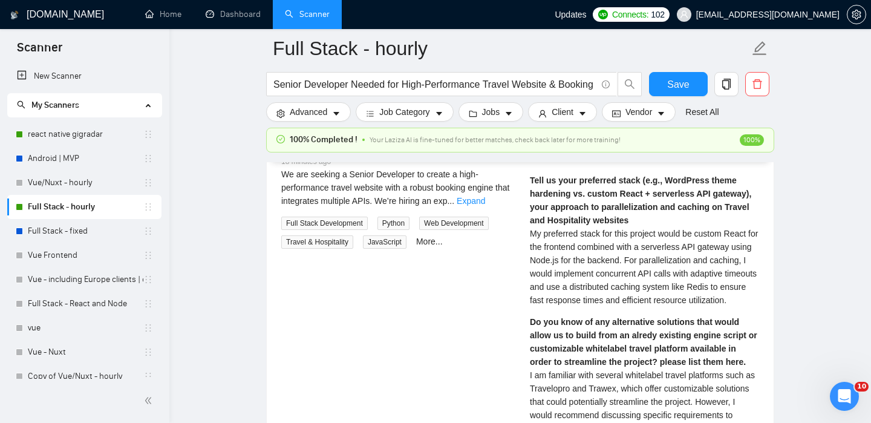
scroll to position [2473, 0]
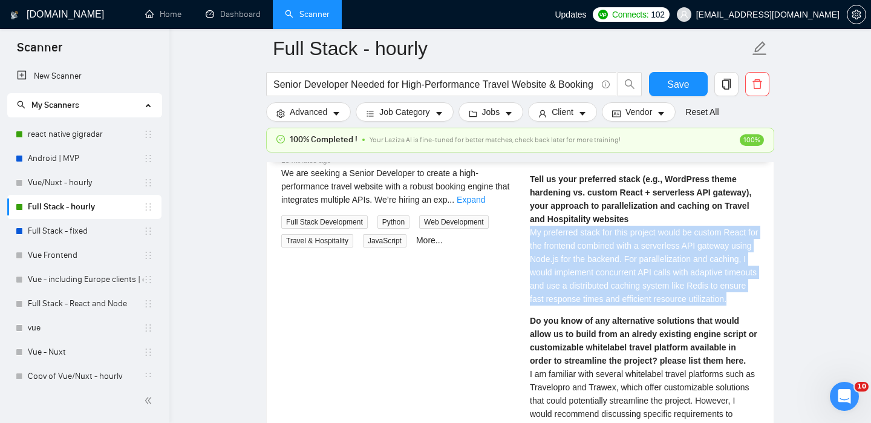
drag, startPoint x: 531, startPoint y: 230, endPoint x: 605, endPoint y: 324, distance: 120.1
click at [605, 324] on div "Tell us your preferred stack (e.g., WordPress theme hardening vs. custom React …" at bounding box center [644, 395] width 229 height 446
copy span "My preferred stack for this project would be custom React for the frontend comb…"
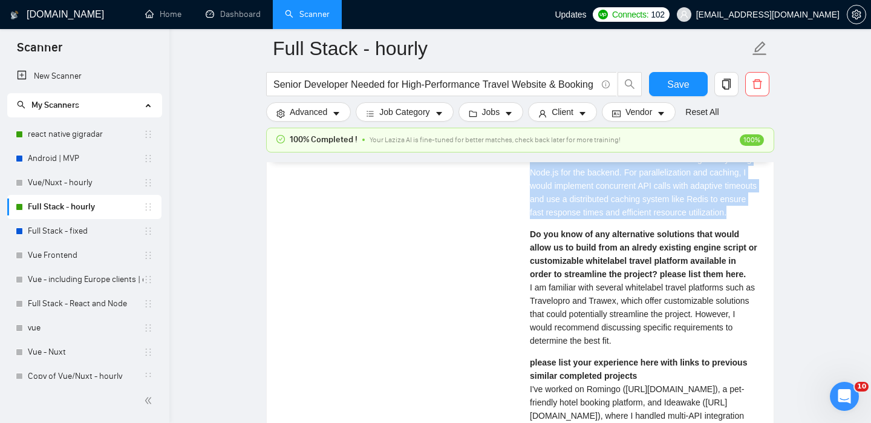
scroll to position [2564, 0]
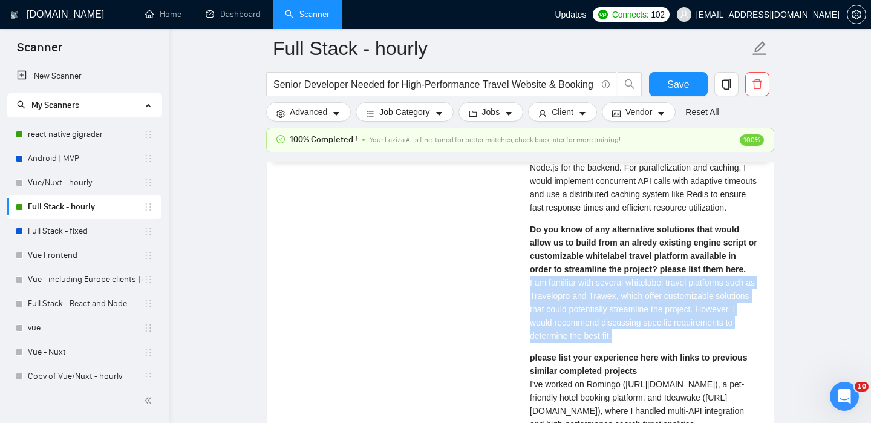
drag, startPoint x: 526, startPoint y: 296, endPoint x: 683, endPoint y: 347, distance: 164.5
copy span "I am familiar with several whitelabel travel platforms such as Travelopro and T…"
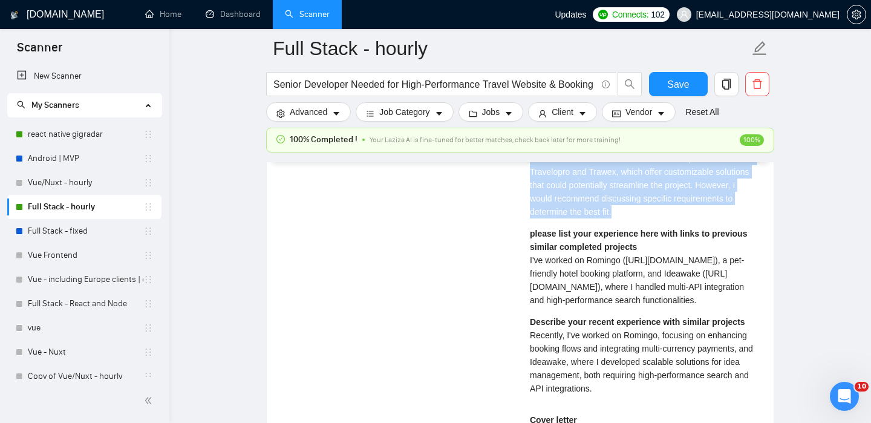
scroll to position [2702, 0]
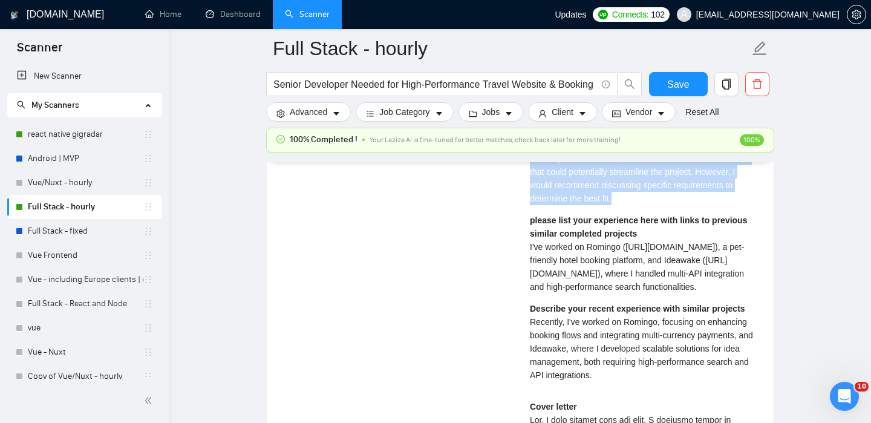
copy span "I've worked on Romingo ([URL][DOMAIN_NAME]), a pet-friendly hotel booking platf…"
drag, startPoint x: 528, startPoint y: 258, endPoint x: 756, endPoint y: 304, distance: 232.5
click at [756, 304] on div "[PERSON_NAME] Full-Stack AI Developer: Vue, Nuxt | Python, Django, FastAPI | Op…" at bounding box center [644, 379] width 249 height 1009
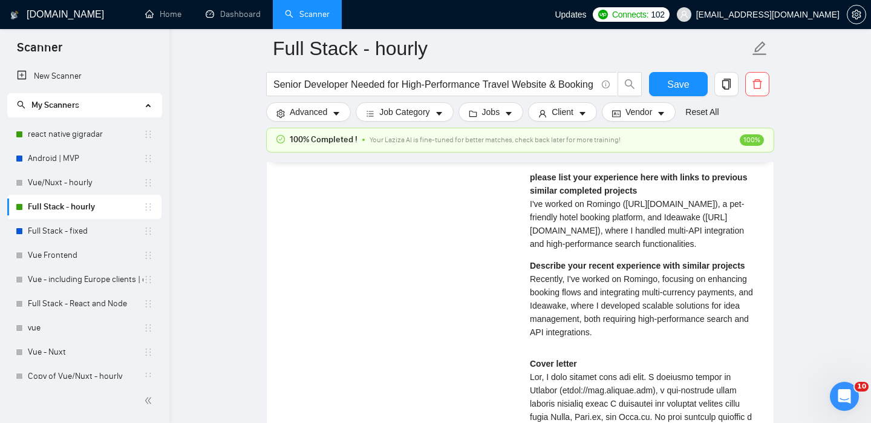
scroll to position [2746, 0]
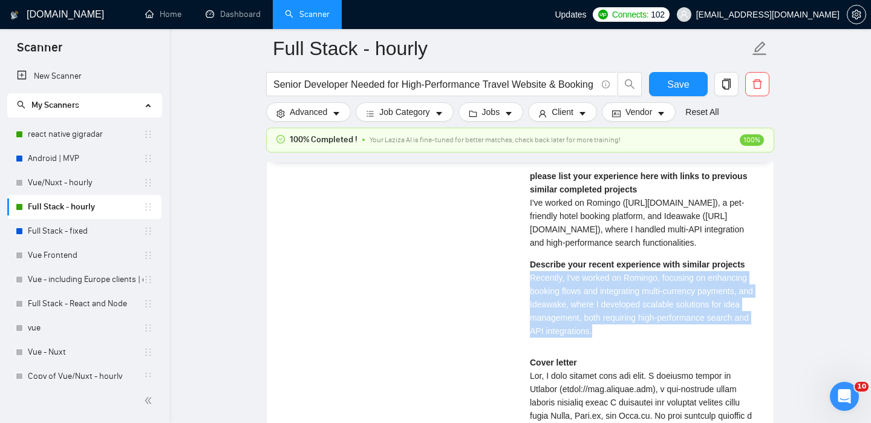
copy span "Recently, I've worked on Romingo, focusing on enhancing booking flows and integ…"
drag, startPoint x: 530, startPoint y: 288, endPoint x: 642, endPoint y: 347, distance: 126.6
click at [642, 337] on div "Describe your recent experience with similar projects Recently, I've worked on …" at bounding box center [644, 298] width 229 height 80
